Goal: Task Accomplishment & Management: Manage account settings

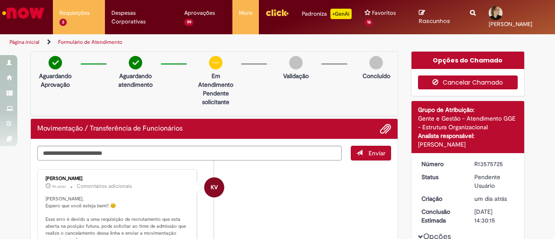
click at [476, 79] on button "Cancelar Chamado" at bounding box center [468, 83] width 100 height 14
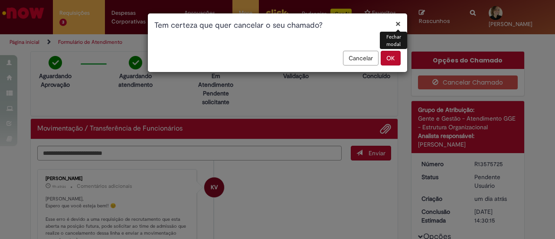
click at [392, 54] on button "OK" at bounding box center [391, 58] width 20 height 15
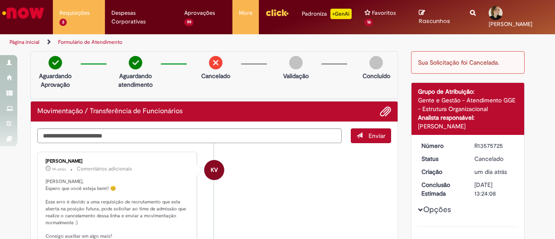
click at [90, 89] on div "Aguardando Aprovação Aguardando atendimento Cancelado Validação Concluído" at bounding box center [214, 75] width 368 height 48
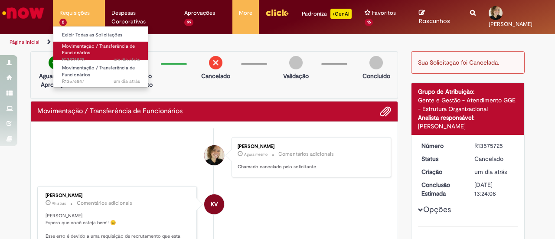
click at [72, 56] on span "um dia atrás um dia atrás R13576928" at bounding box center [101, 59] width 78 height 7
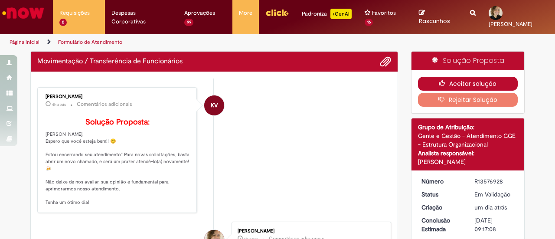
click at [429, 80] on button "Aceitar solução" at bounding box center [468, 84] width 100 height 14
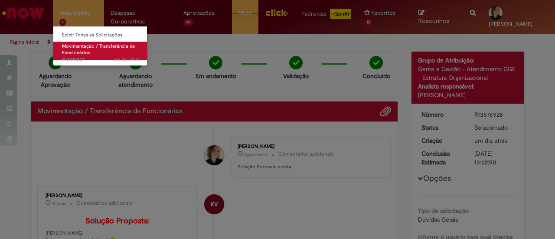
drag, startPoint x: 72, startPoint y: 58, endPoint x: 76, endPoint y: 60, distance: 5.1
click at [72, 58] on span "um dia atrás um dia atrás R13576847" at bounding box center [101, 59] width 78 height 7
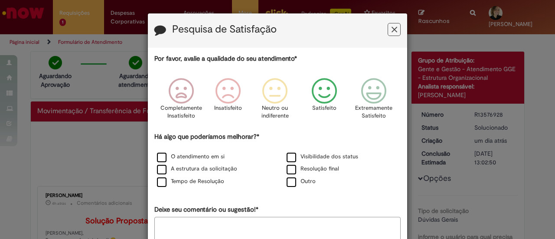
click at [324, 99] on icon "Feedback" at bounding box center [325, 91] width 33 height 26
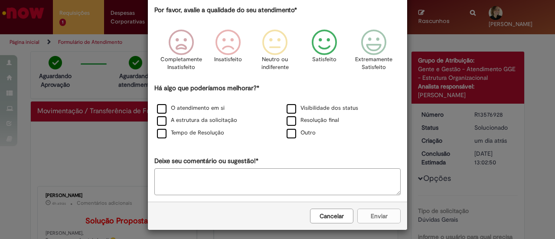
scroll to position [52, 0]
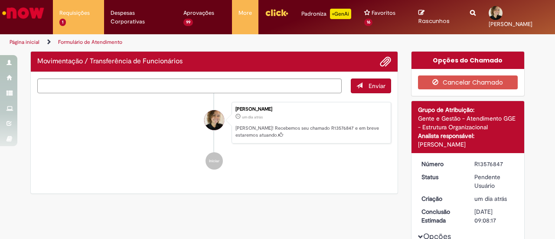
click at [297, 119] on div "Por favor, avalie a qualidade do seu atendimento* Completamente Insatisfeito In…" at bounding box center [277, 32] width 246 height 194
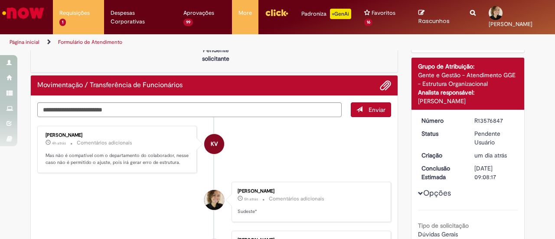
scroll to position [0, 0]
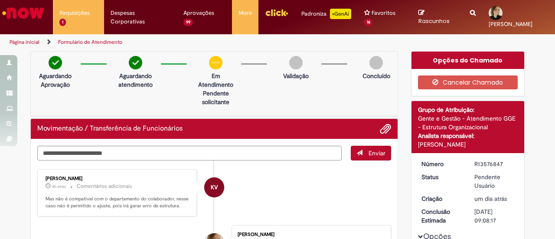
click at [287, 193] on li "KV [PERSON_NAME] 4h atrás 4 horas atrás Comentários adicionais Mas não é compat…" at bounding box center [214, 192] width 354 height 47
